Goal: Information Seeking & Learning: Learn about a topic

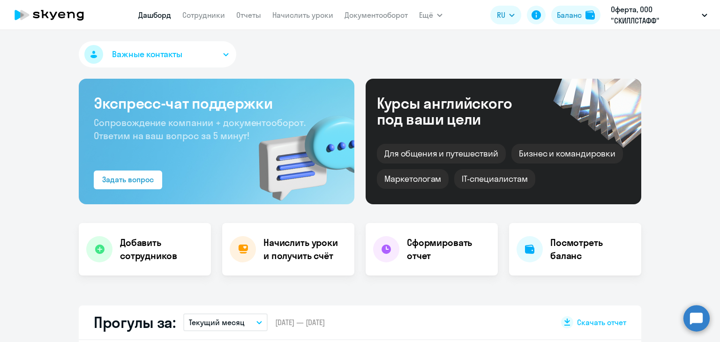
select select "30"
click at [201, 22] on nav "[PERSON_NAME] Отчеты Начислить уроки Документооборот" at bounding box center [273, 15] width 270 height 19
click at [203, 17] on app-menu-item-link "Сотрудники" at bounding box center [203, 15] width 43 height 12
click at [203, 17] on link "Сотрудники" at bounding box center [203, 14] width 43 height 9
select select "30"
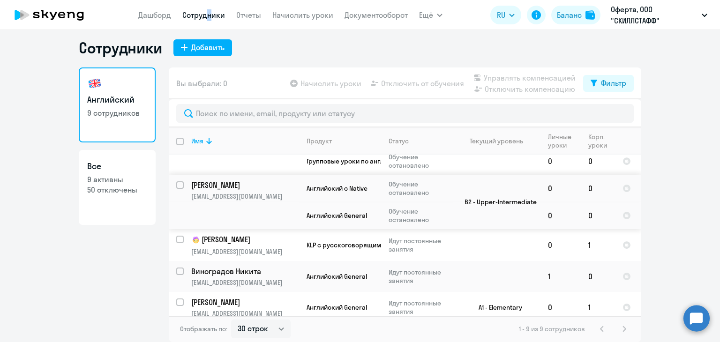
scroll to position [217, 0]
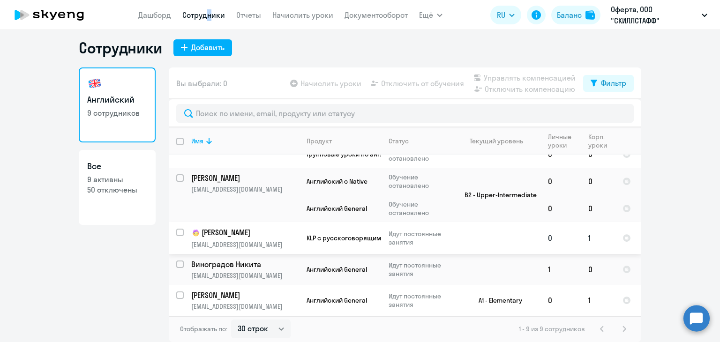
click at [232, 232] on p "[PERSON_NAME]" at bounding box center [244, 232] width 106 height 11
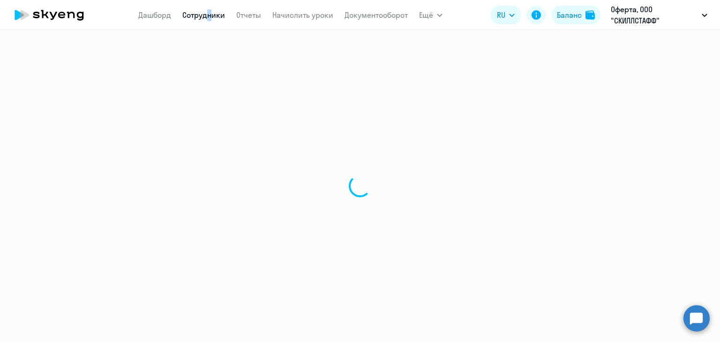
select select "english"
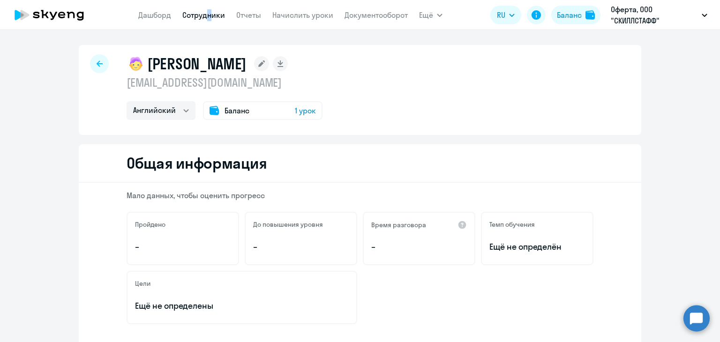
scroll to position [2, 0]
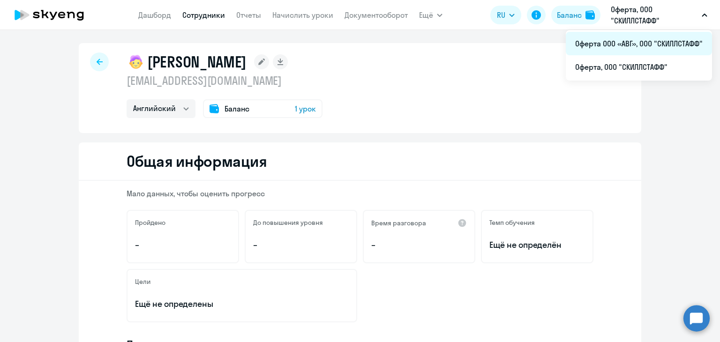
click at [634, 44] on li "Оферта ООО «АВГ», ООО "СКИЛЛСТАФФ"" at bounding box center [639, 43] width 146 height 23
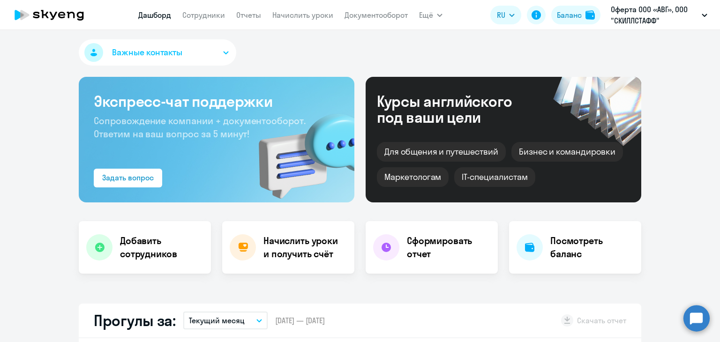
select select "30"
click at [200, 13] on link "Сотрудники" at bounding box center [203, 14] width 43 height 9
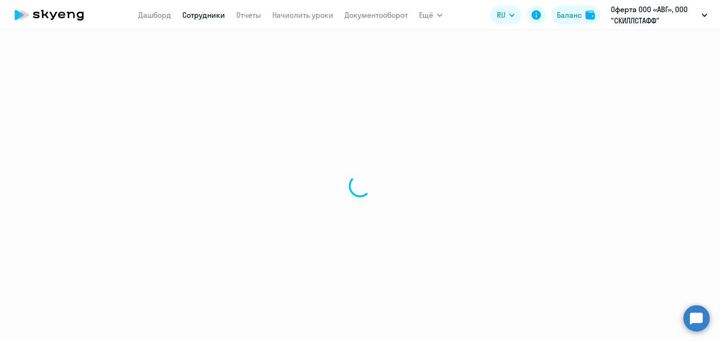
select select "30"
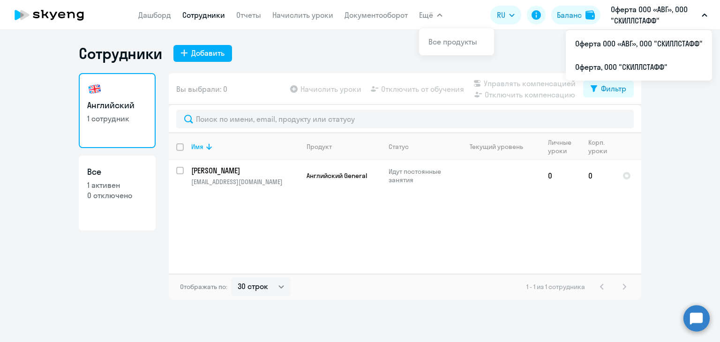
click at [632, 14] on p "Оферта ООО «АВГ», ООО "СКИЛЛСТАФФ"" at bounding box center [654, 15] width 87 height 23
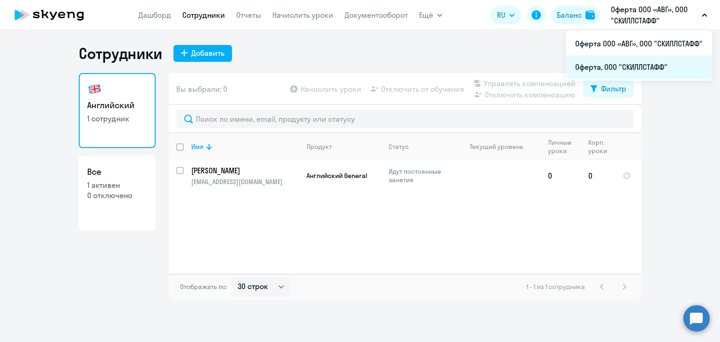
click at [617, 65] on li "Оферта, ООО "СКИЛЛСТАФФ"" at bounding box center [639, 66] width 146 height 23
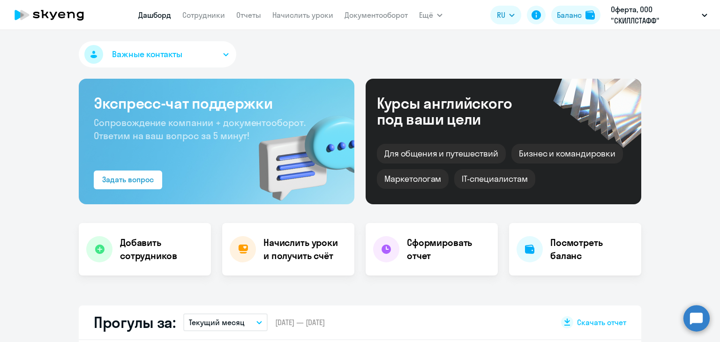
select select "30"
click at [195, 14] on link "Сотрудники" at bounding box center [203, 14] width 43 height 9
select select "30"
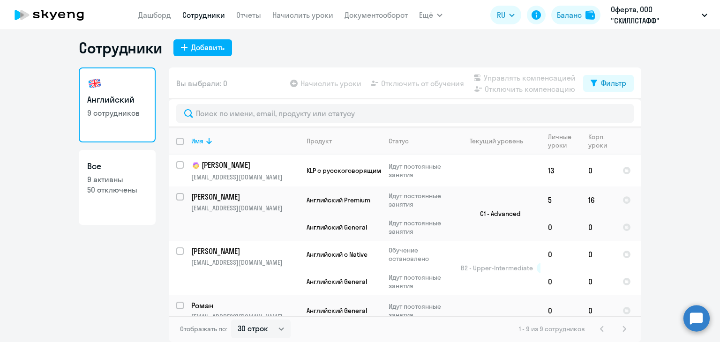
scroll to position [217, 0]
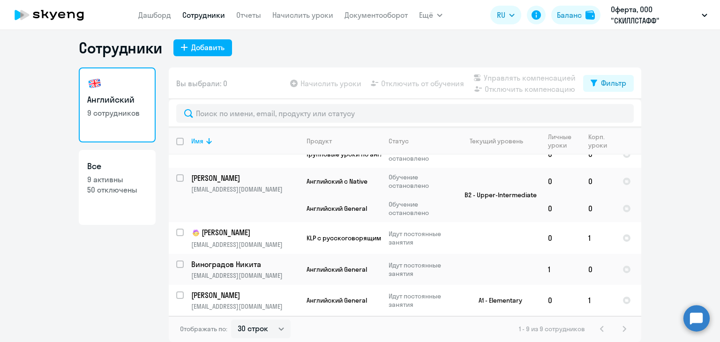
click at [105, 186] on p "50 отключены" at bounding box center [117, 190] width 60 height 10
select select "30"
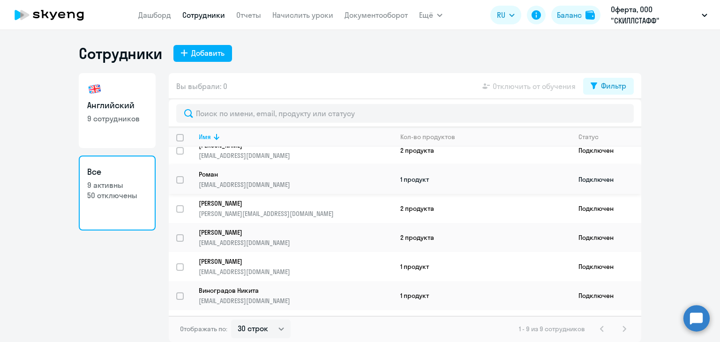
scroll to position [68, 0]
click at [257, 270] on link "[PERSON_NAME] [PERSON_NAME][EMAIL_ADDRESS][DOMAIN_NAME]" at bounding box center [296, 268] width 194 height 19
select select "english"
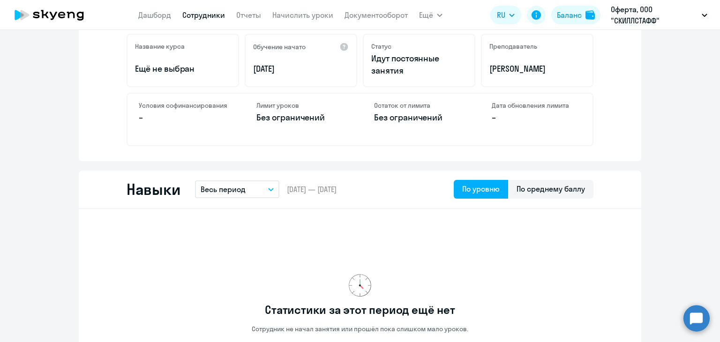
scroll to position [361, 0]
click at [266, 190] on button "Весь период" at bounding box center [237, 189] width 84 height 18
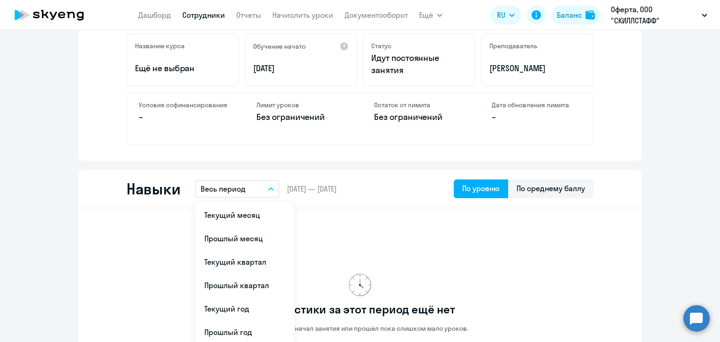
click at [266, 190] on button "Весь период" at bounding box center [237, 189] width 84 height 18
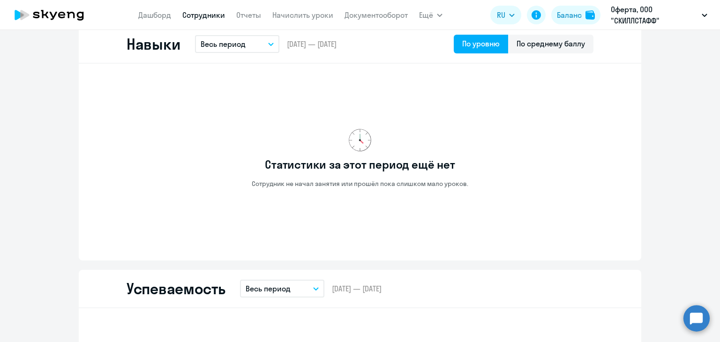
scroll to position [521, 0]
